Goal: Check status: Check status

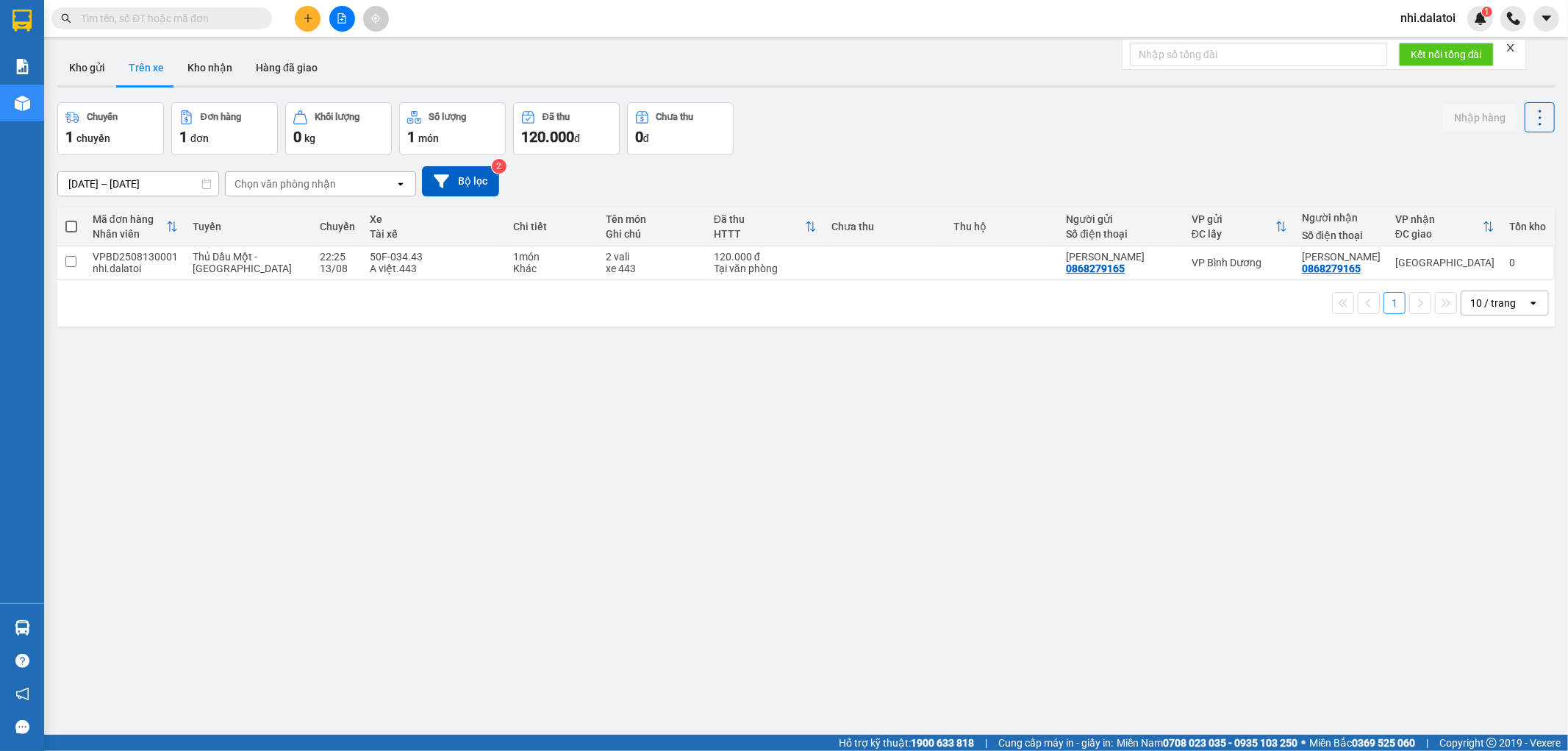
drag, startPoint x: 77, startPoint y: 24, endPoint x: 91, endPoint y: 57, distance: 35.8
click at [77, 25] on span at bounding box center [161, 18] width 221 height 22
click at [97, 72] on button "Kho gửi" at bounding box center [86, 67] width 59 height 35
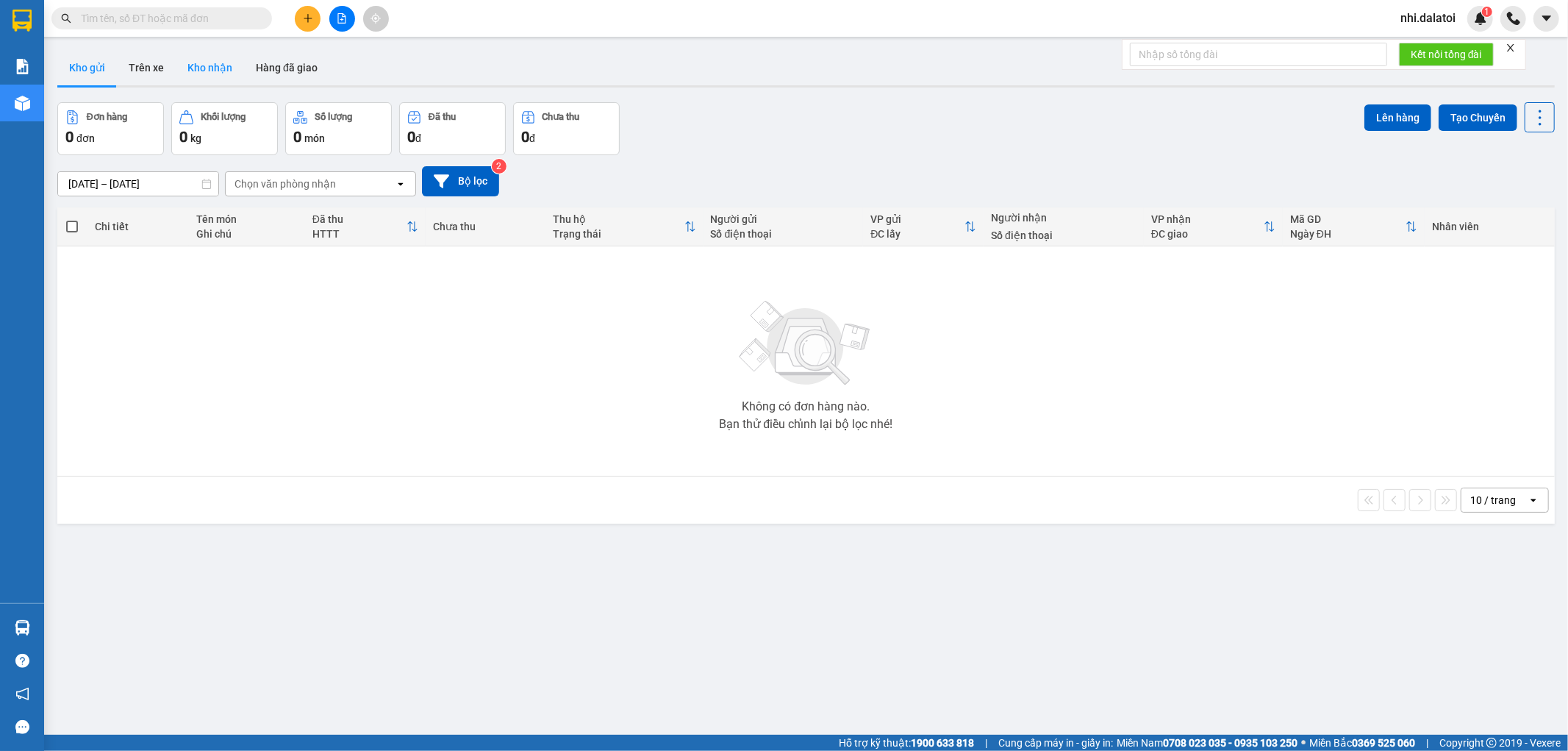
click at [184, 56] on button "Kho nhận" at bounding box center [210, 67] width 68 height 35
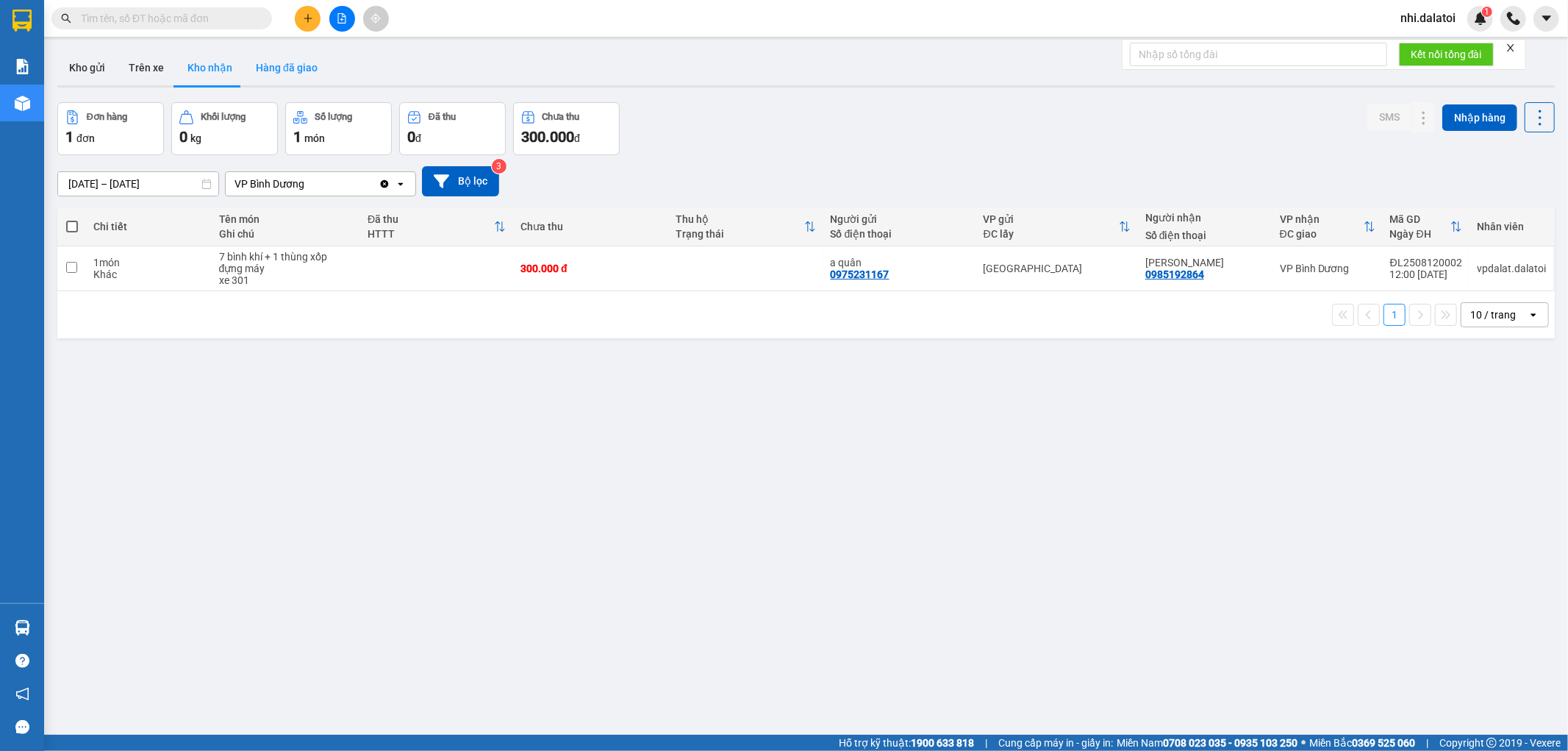
click at [254, 68] on button "Hàng đã giao" at bounding box center [287, 67] width 85 height 35
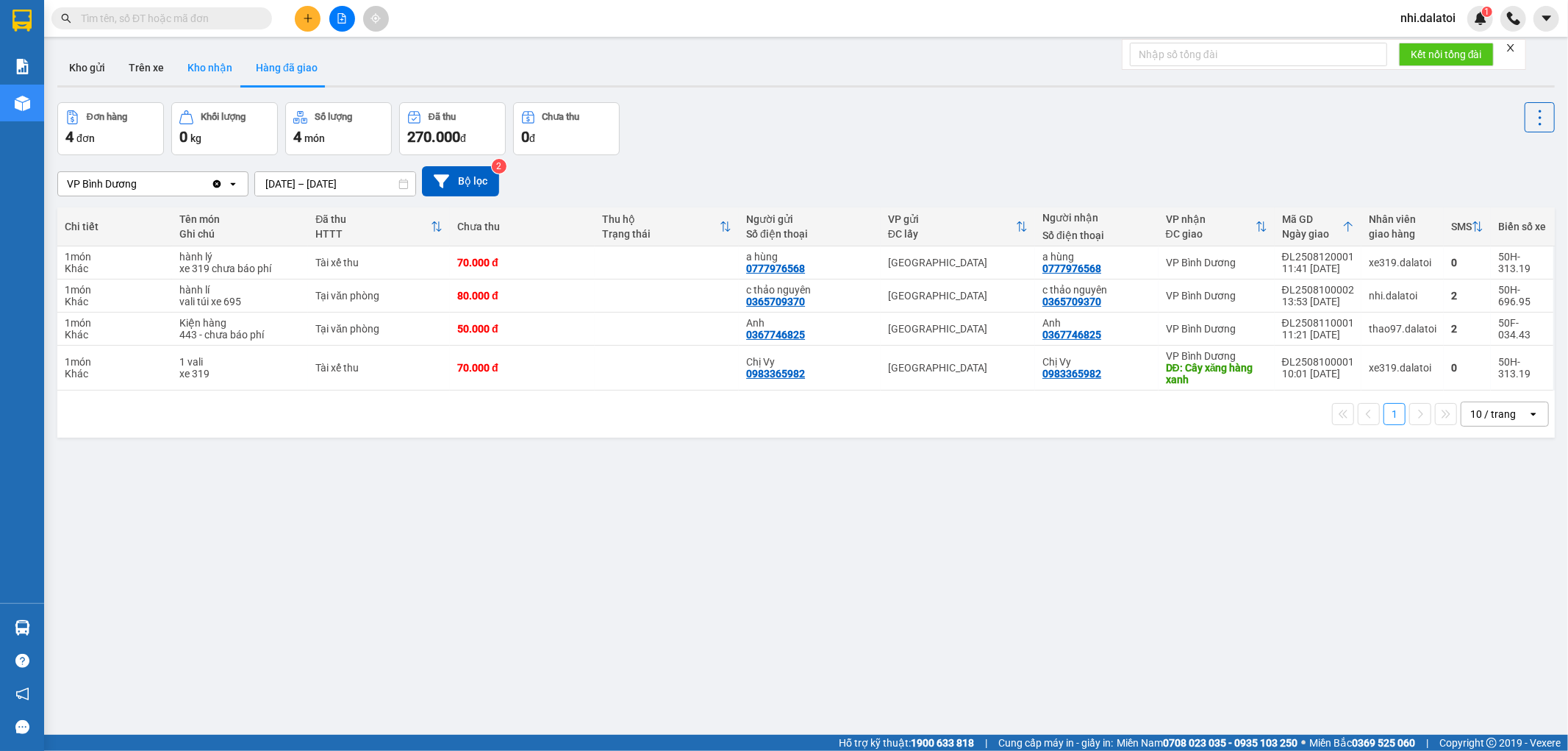
click at [176, 64] on button "Kho nhận" at bounding box center [210, 67] width 68 height 35
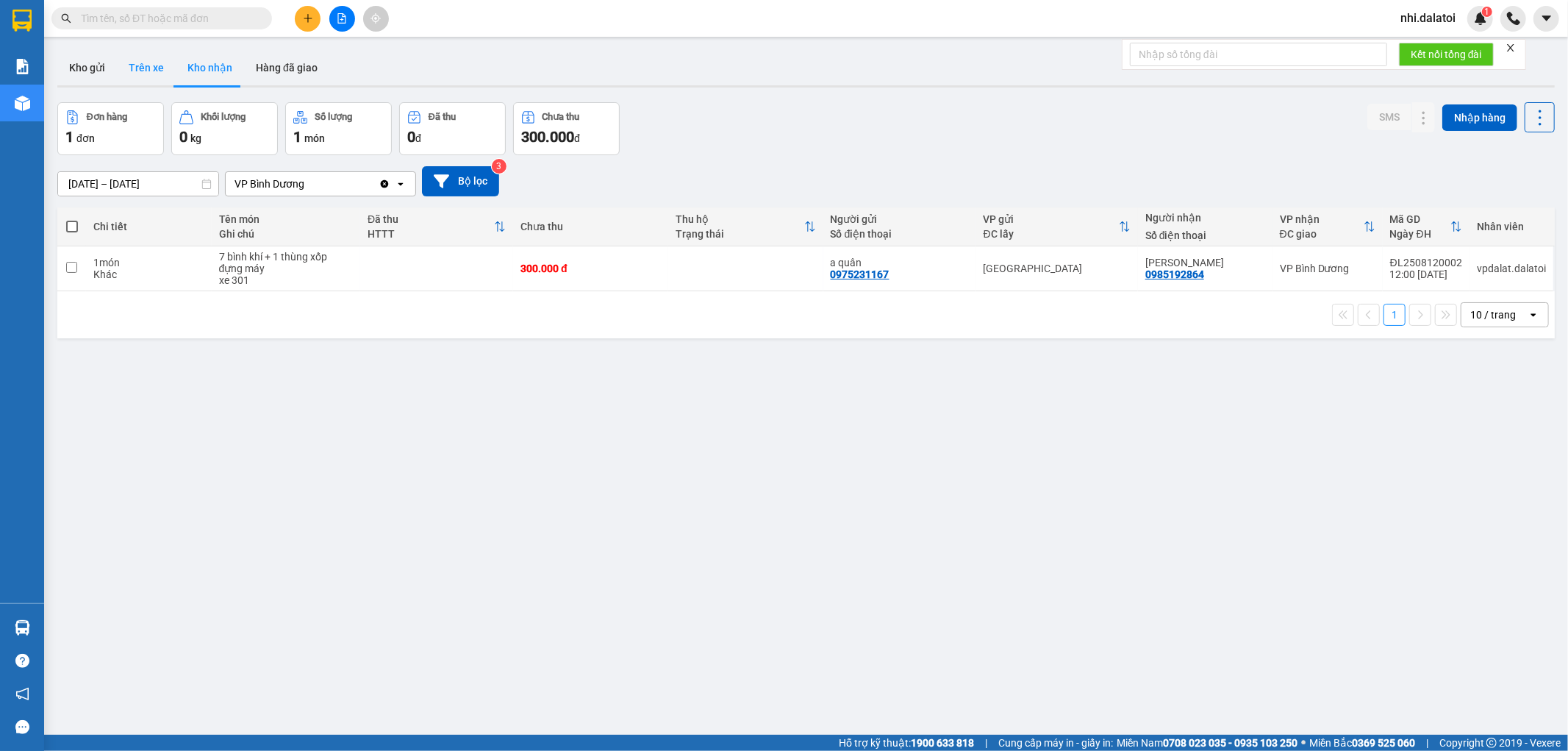
drag, startPoint x: 96, startPoint y: 67, endPoint x: 137, endPoint y: 67, distance: 41.0
click at [137, 67] on div "Kho gửi Trên xe Kho nhận Hàng đã giao" at bounding box center [805, 69] width 1497 height 39
click at [137, 67] on button "Trên xe" at bounding box center [147, 67] width 59 height 35
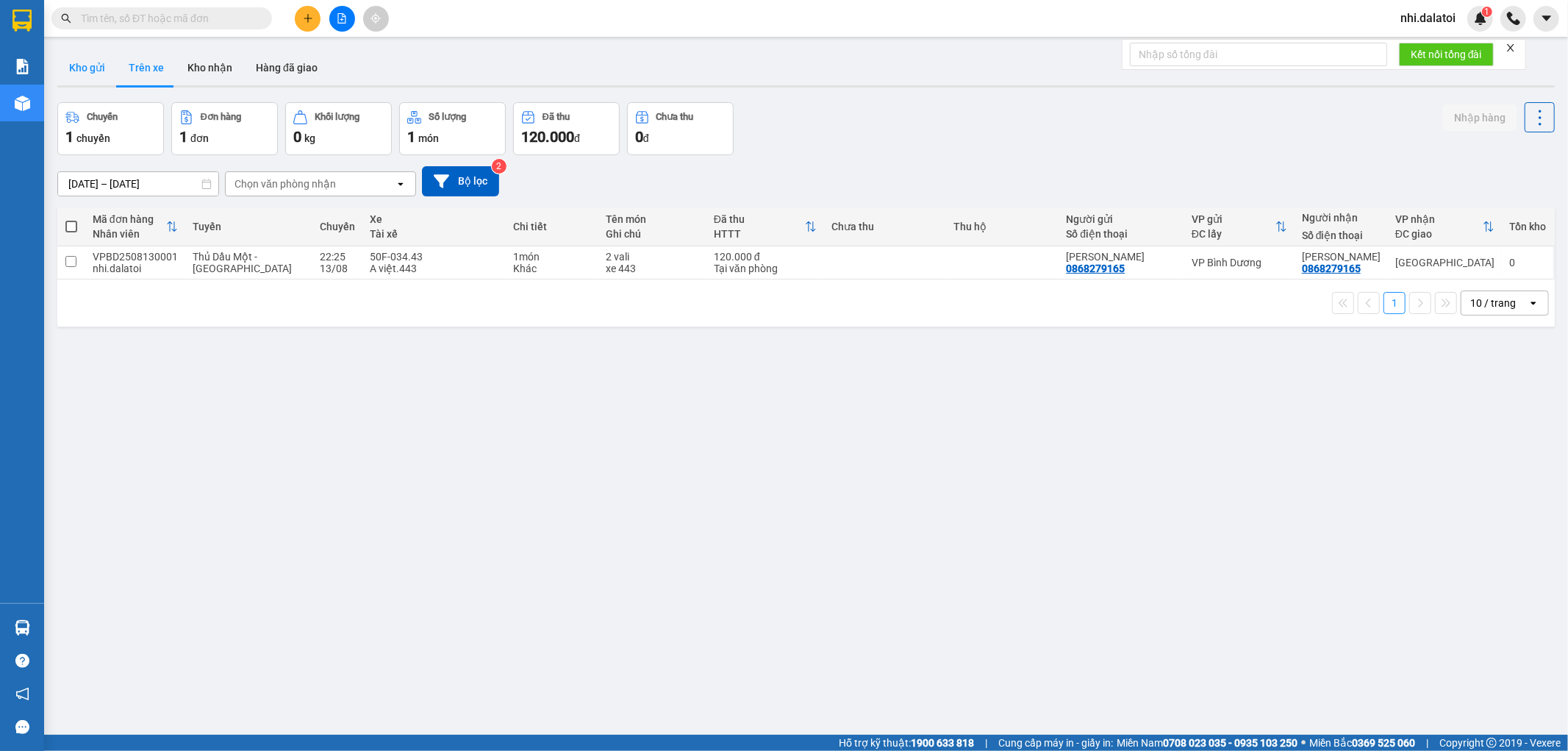
click at [86, 67] on button "Kho gửi" at bounding box center [86, 67] width 59 height 35
